Goal: Information Seeking & Learning: Find contact information

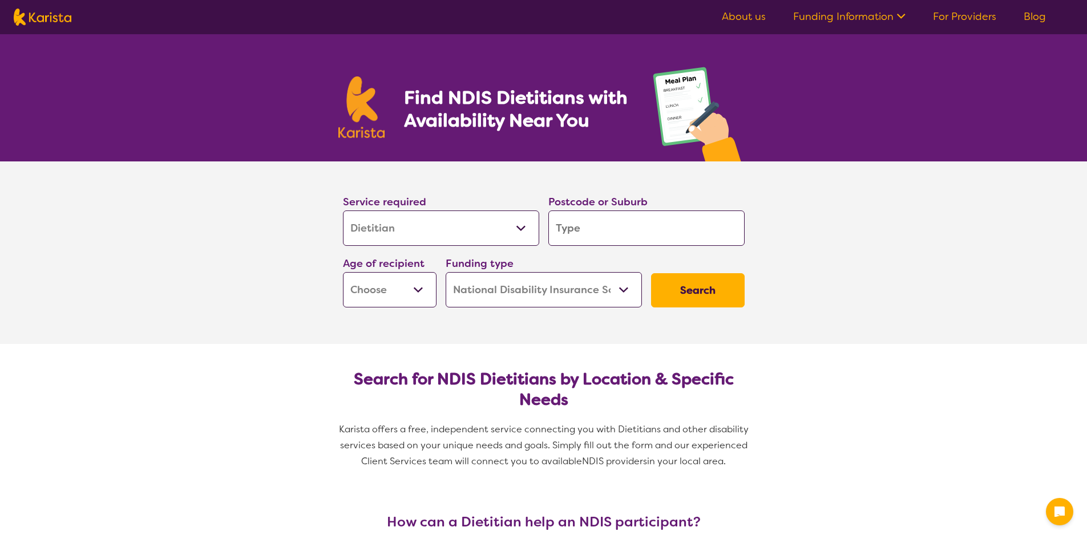
select select "Dietitian"
select select "NDIS"
select select "Dietitian"
select select "NDIS"
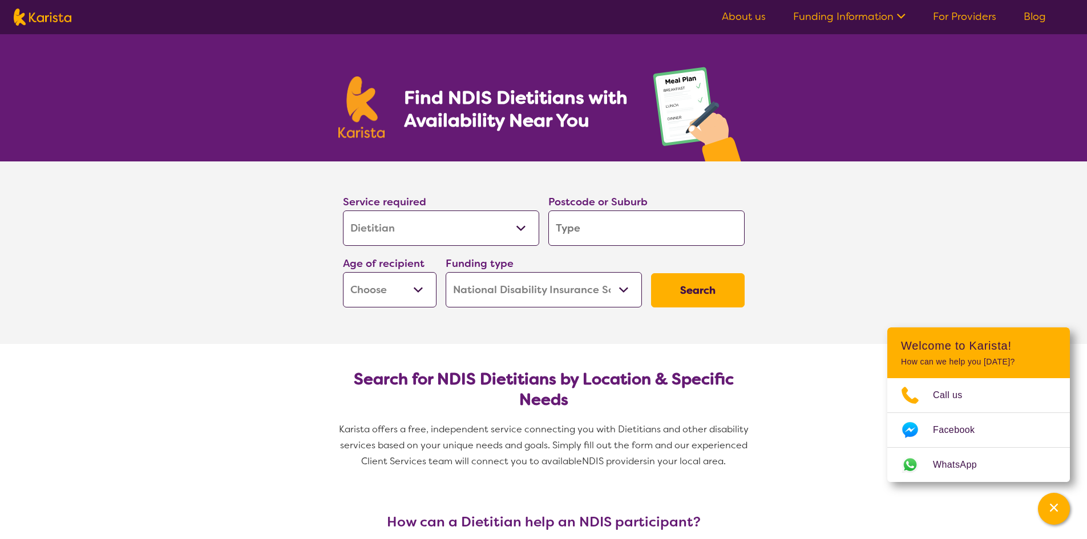
click at [590, 233] on input "search" at bounding box center [646, 228] width 196 height 35
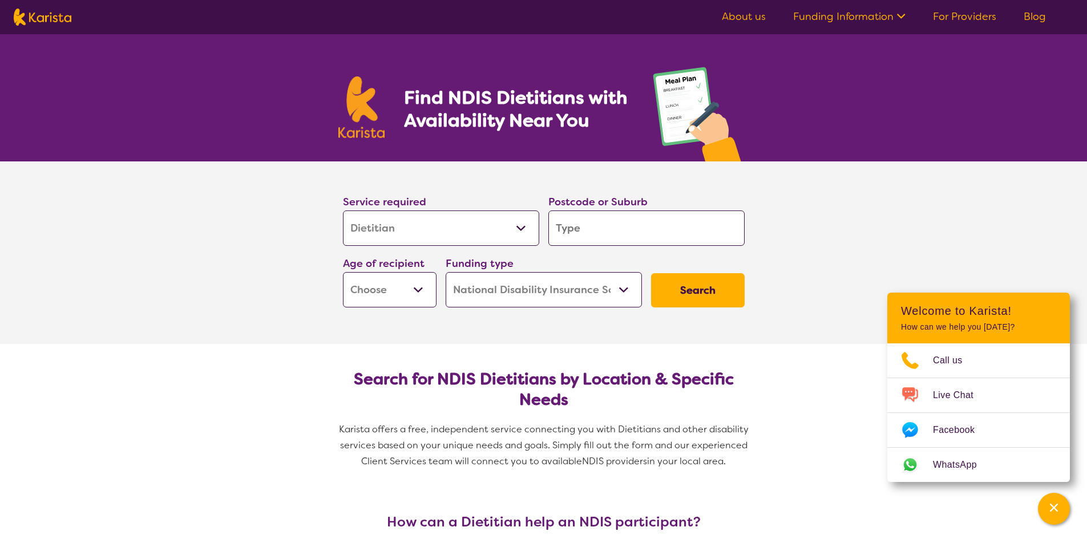
click at [592, 239] on input "search" at bounding box center [646, 228] width 196 height 35
type input "2"
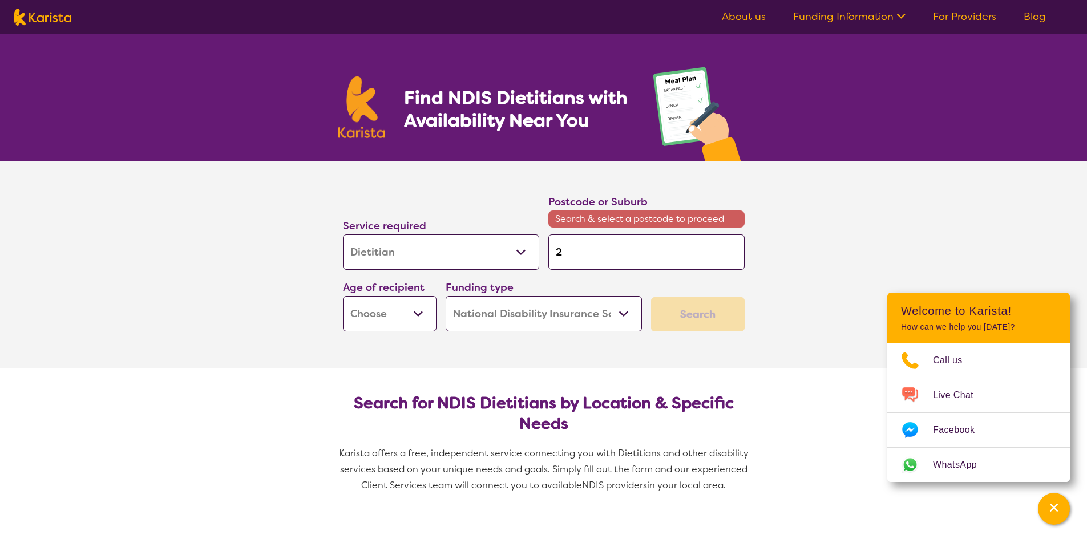
type input "29"
type input "291"
type input "2912"
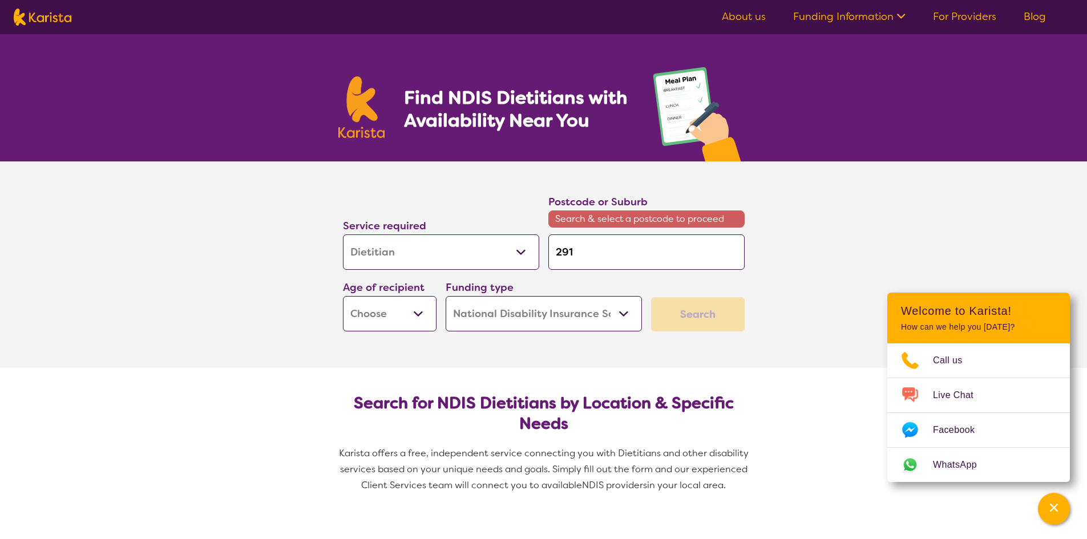
type input "2912"
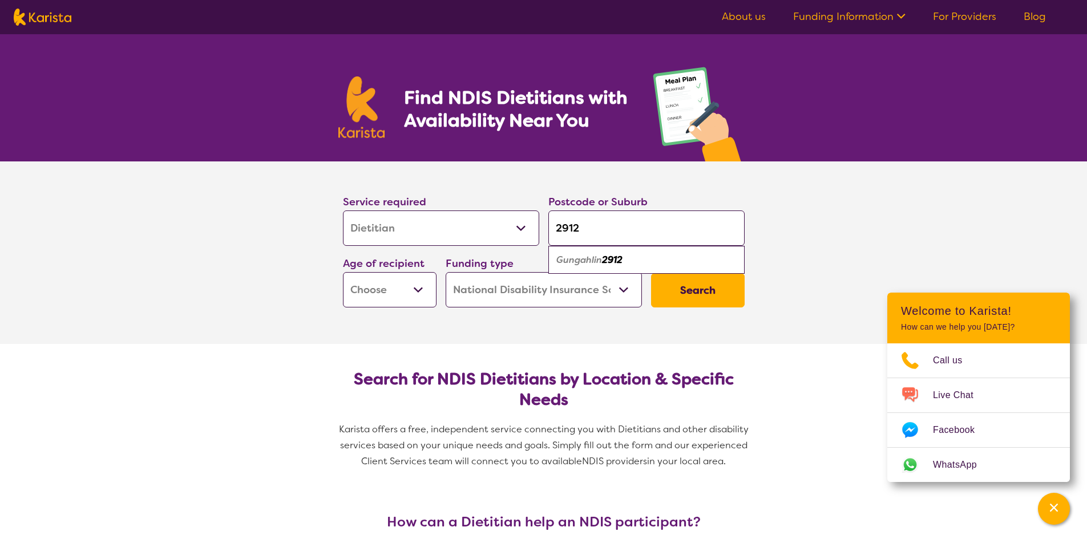
type input "2912"
click at [509, 327] on section "Service required Allied Health Assistant Assessment ([MEDICAL_DATA] or [MEDICAL…" at bounding box center [543, 252] width 456 height 183
click at [710, 294] on button "Search" at bounding box center [698, 290] width 94 height 34
click at [513, 283] on select "Home Care Package (HCP) National Disability Insurance Scheme (NDIS) I don't know" at bounding box center [544, 289] width 196 height 35
click at [446, 272] on select "Home Care Package (HCP) National Disability Insurance Scheme (NDIS) I don't know" at bounding box center [544, 289] width 196 height 35
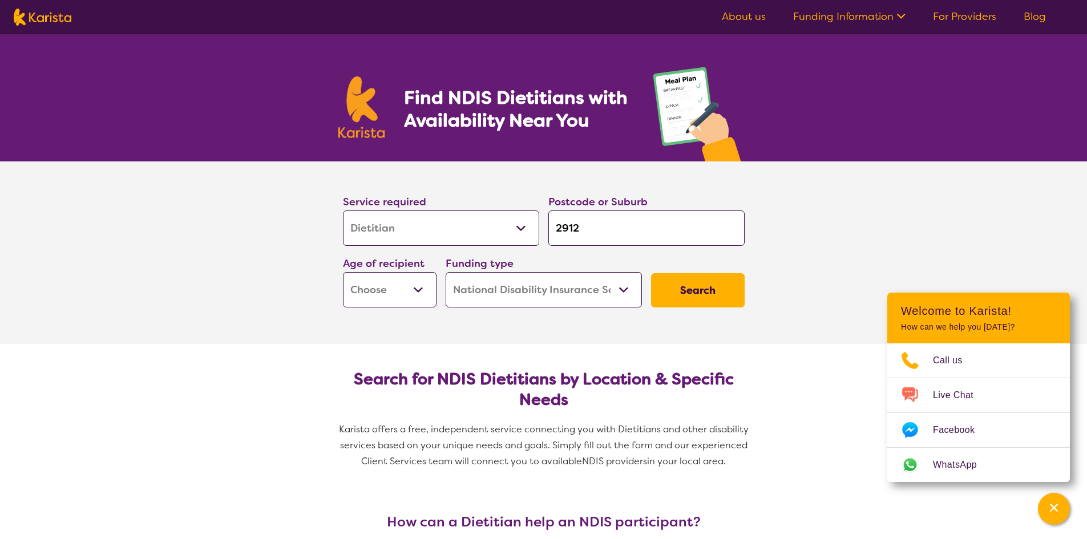
click at [372, 292] on select "Early Childhood - 0 to 9 Child - 10 to 11 Adolescent - 12 to 17 Adult - 18 to 6…" at bounding box center [390, 289] width 94 height 35
select select "AG"
click at [343, 272] on select "Early Childhood - 0 to 9 Child - 10 to 11 Adolescent - 12 to 17 Adult - 18 to 6…" at bounding box center [390, 289] width 94 height 35
select select "AG"
click at [687, 300] on button "Search" at bounding box center [698, 290] width 94 height 34
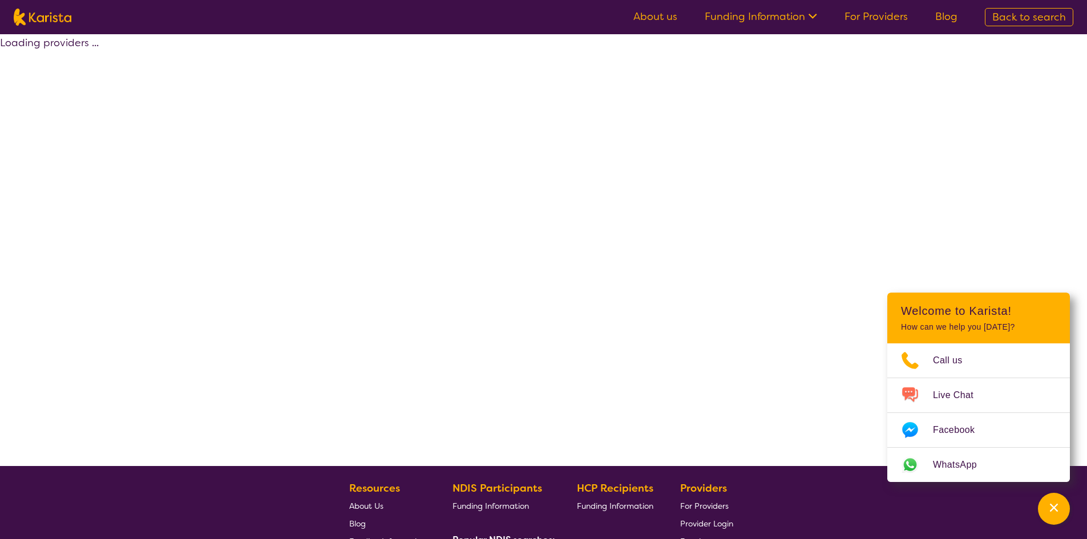
select select "by_score"
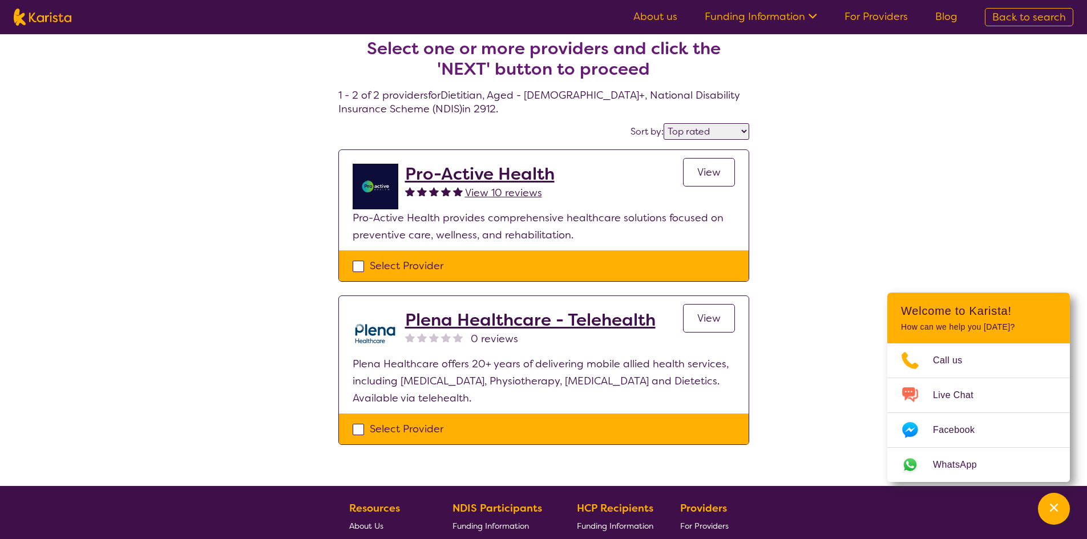
scroll to position [3, 0]
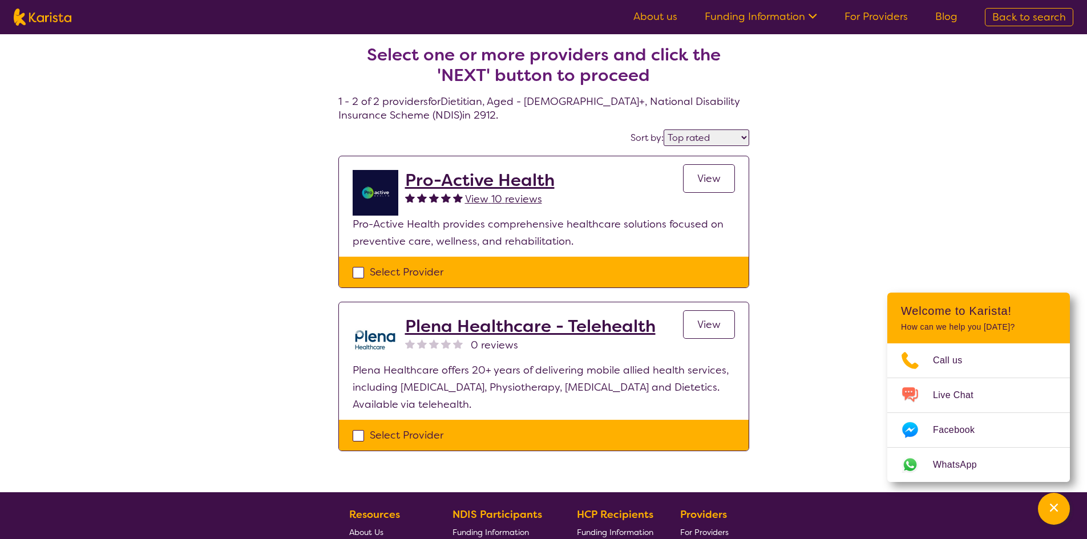
click at [500, 183] on h2 "Pro-Active Health" at bounding box center [479, 180] width 149 height 21
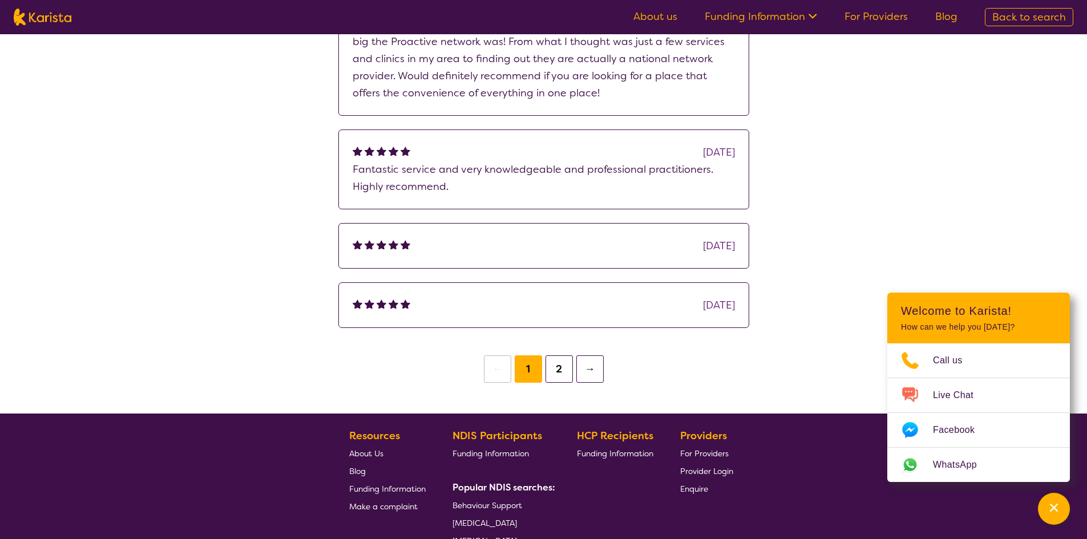
scroll to position [1141, 0]
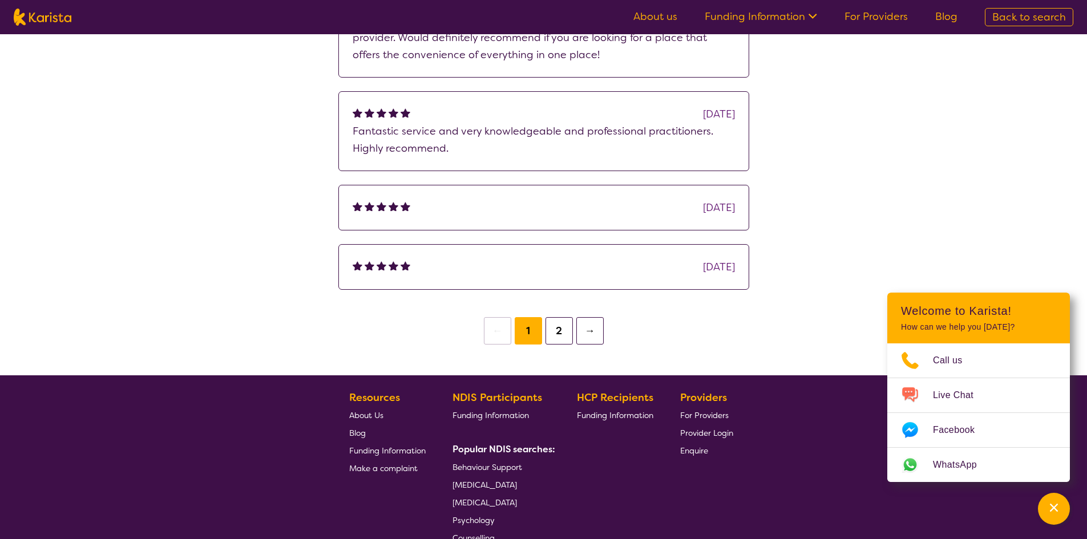
scroll to position [3, 0]
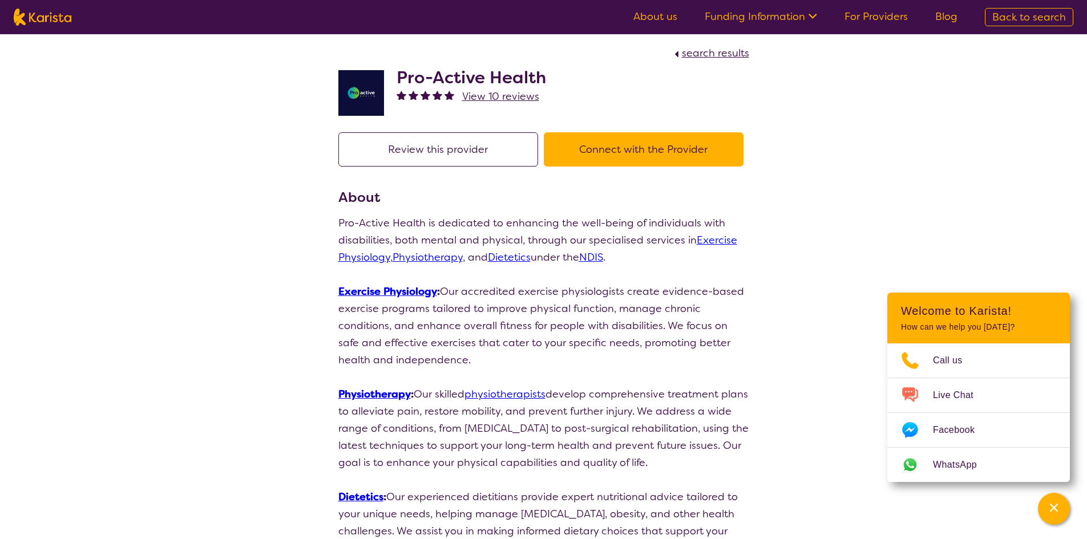
select select "by_score"
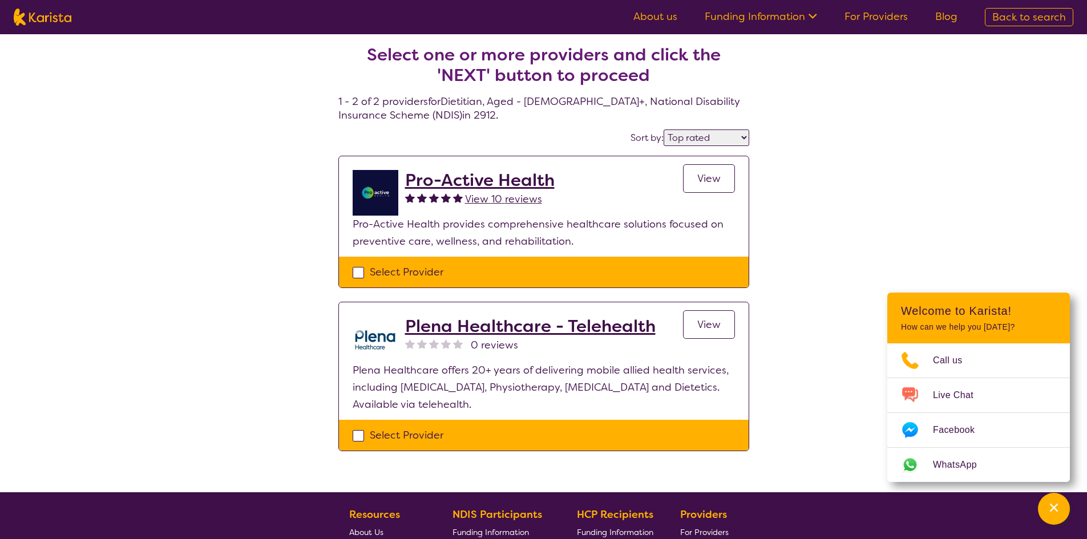
select select "Dietitian"
select select "AG"
select select "NDIS"
select select "Dietitian"
select select "AG"
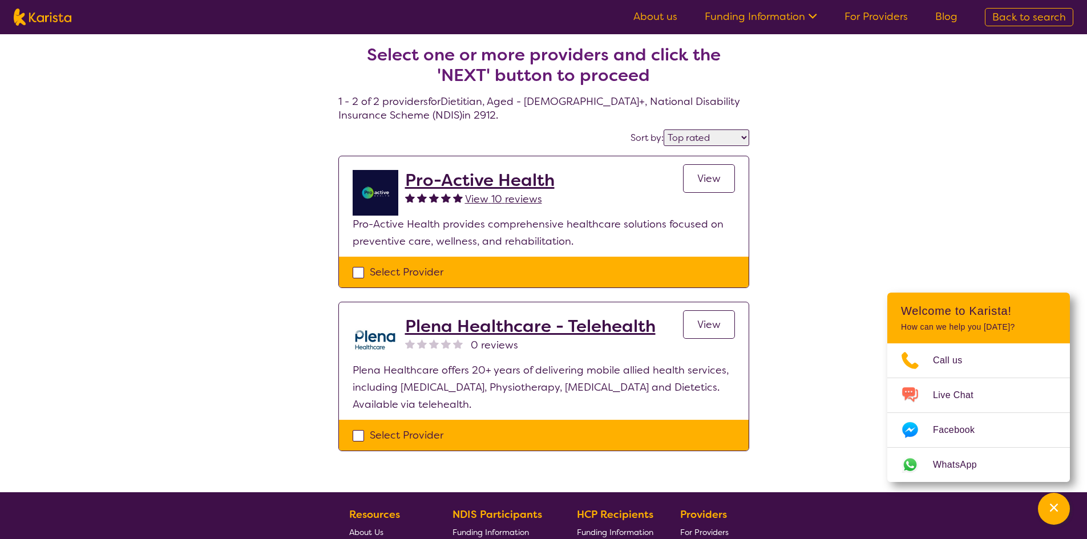
select select "NDIS"
